Goal: Task Accomplishment & Management: Manage account settings

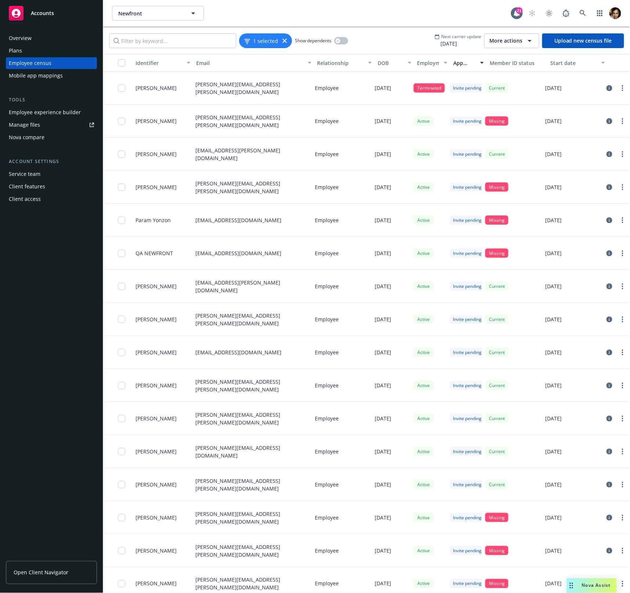
click at [51, 64] on div "Employee census" at bounding box center [51, 63] width 85 height 12
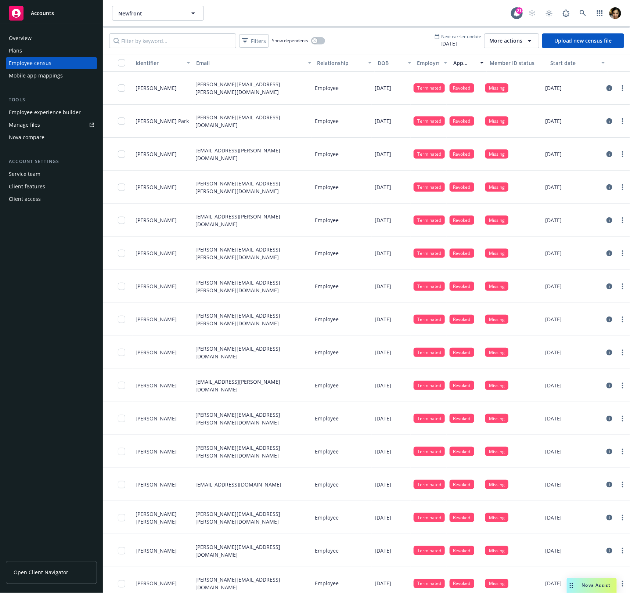
click at [69, 75] on div "Mobile app mappings" at bounding box center [51, 76] width 85 height 12
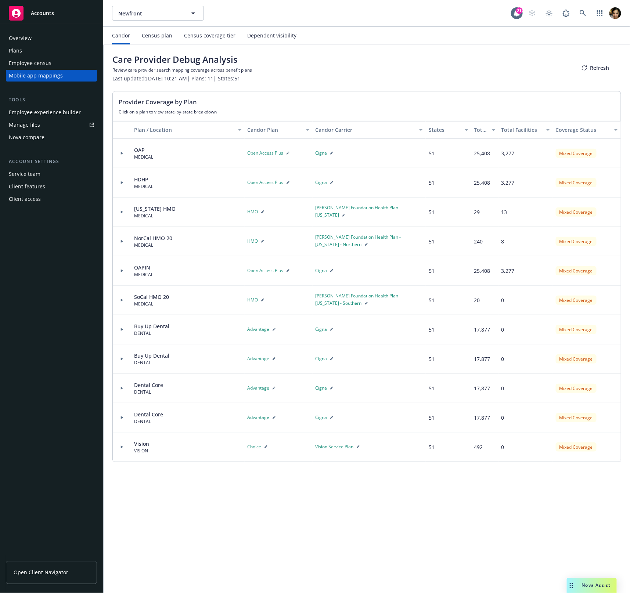
click at [266, 34] on div "Dependent visibility" at bounding box center [271, 36] width 49 height 6
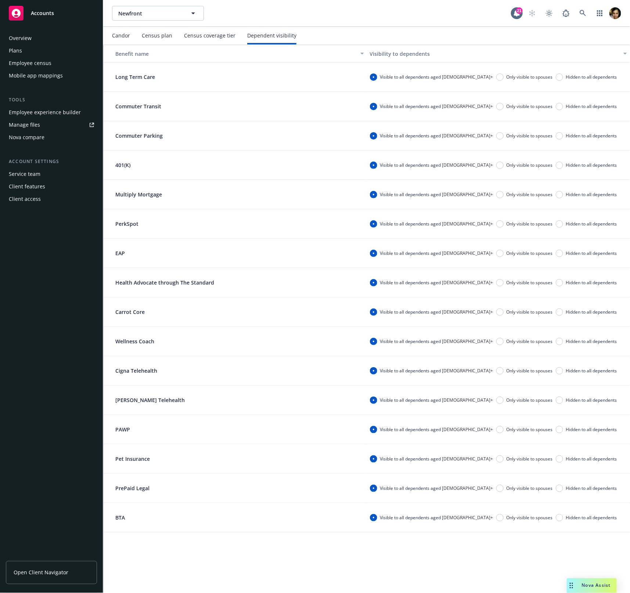
click at [209, 33] on div "Census coverage tier" at bounding box center [209, 36] width 51 height 6
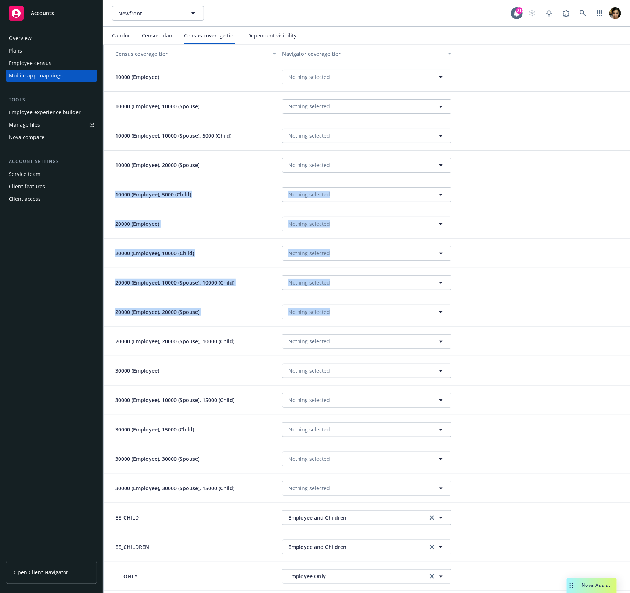
drag, startPoint x: 154, startPoint y: 184, endPoint x: 203, endPoint y: 333, distance: 157.4
click at [203, 333] on div "10000 (Employee) Nothing selected 10000 (Employee), 10000 (Spouse) Nothing sele…" at bounding box center [367, 503] width 526 height 882
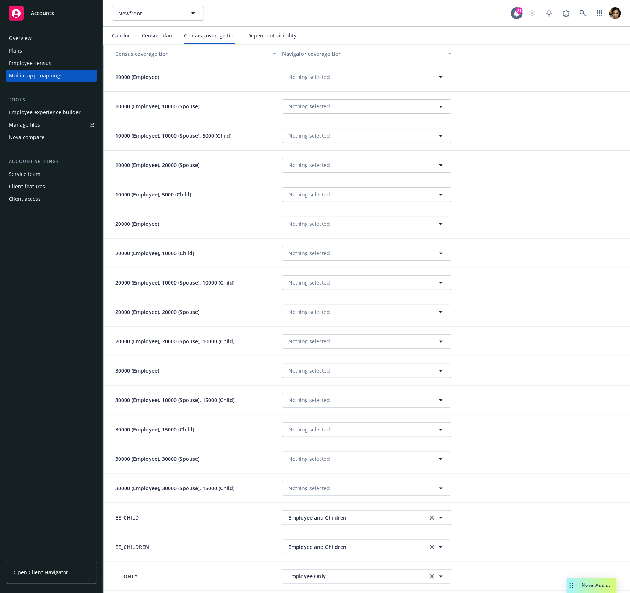
click at [177, 271] on div "20000 (Employee), 10000 (Spouse), 10000 (Child)" at bounding box center [192, 282] width 176 height 29
click at [150, 33] on div "Census plan" at bounding box center [157, 36] width 30 height 6
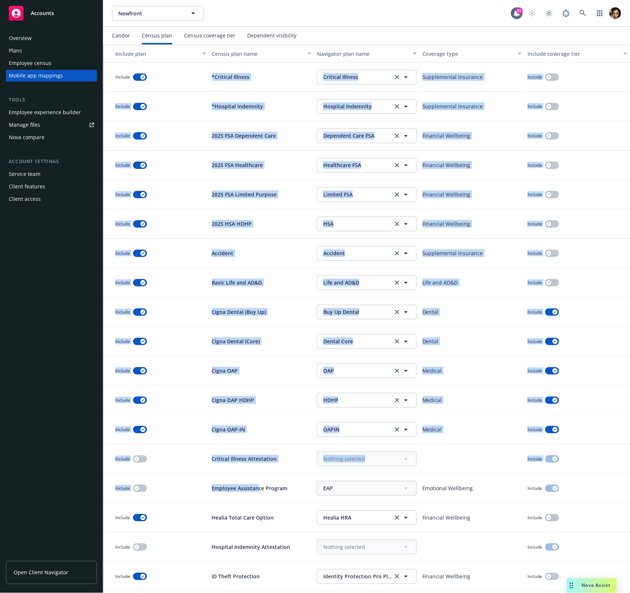
drag, startPoint x: 227, startPoint y: 76, endPoint x: 256, endPoint y: 492, distance: 416.4
click at [256, 492] on div "Include *Critical Illness Critical Illness Critical Illness Supplemental Insura…" at bounding box center [367, 561] width 526 height 999
click at [256, 492] on p "Employee Assistance Program" at bounding box center [250, 488] width 76 height 8
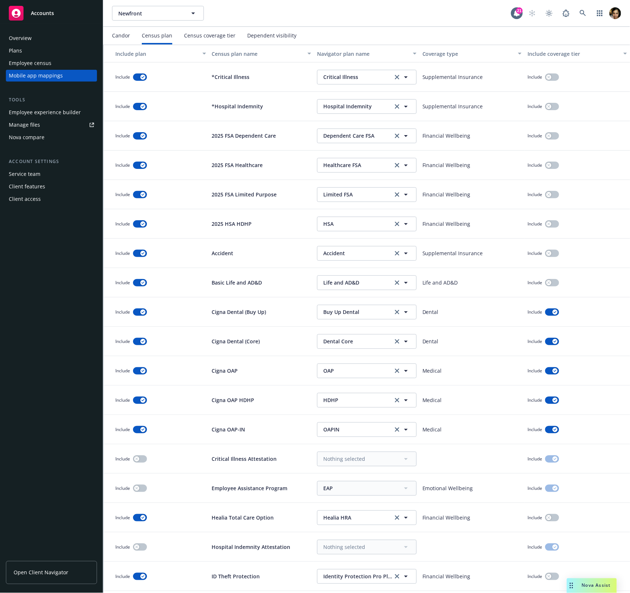
click at [212, 38] on div "Census coverage tier" at bounding box center [209, 36] width 51 height 6
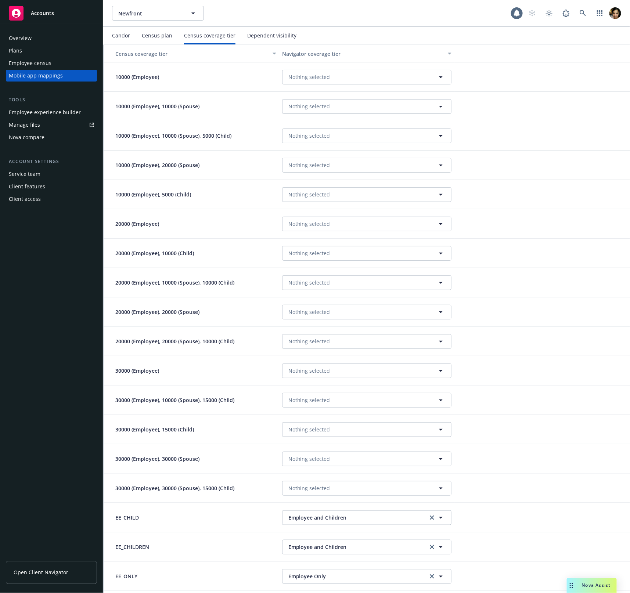
click at [166, 35] on div "Census plan" at bounding box center [157, 36] width 30 height 6
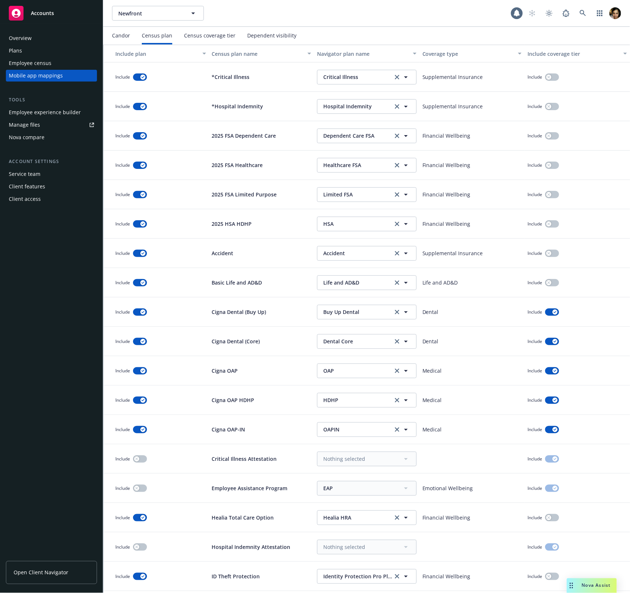
click at [123, 36] on div "Candor" at bounding box center [121, 36] width 18 height 6
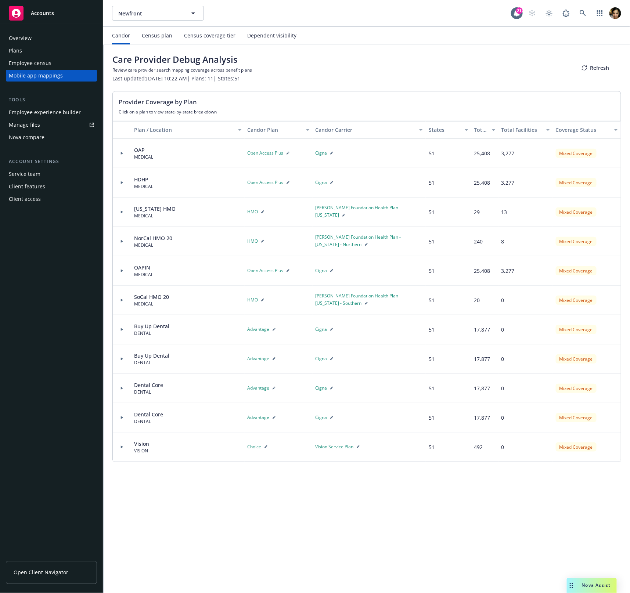
drag, startPoint x: 242, startPoint y: 90, endPoint x: 250, endPoint y: 104, distance: 15.8
click at [249, 103] on div "Care Provider Debug Analysis Review care provider search mapping coverage acros…" at bounding box center [367, 258] width 526 height 426
click at [192, 131] on div "Plan / Location" at bounding box center [184, 130] width 100 height 8
